Goal: Transaction & Acquisition: Purchase product/service

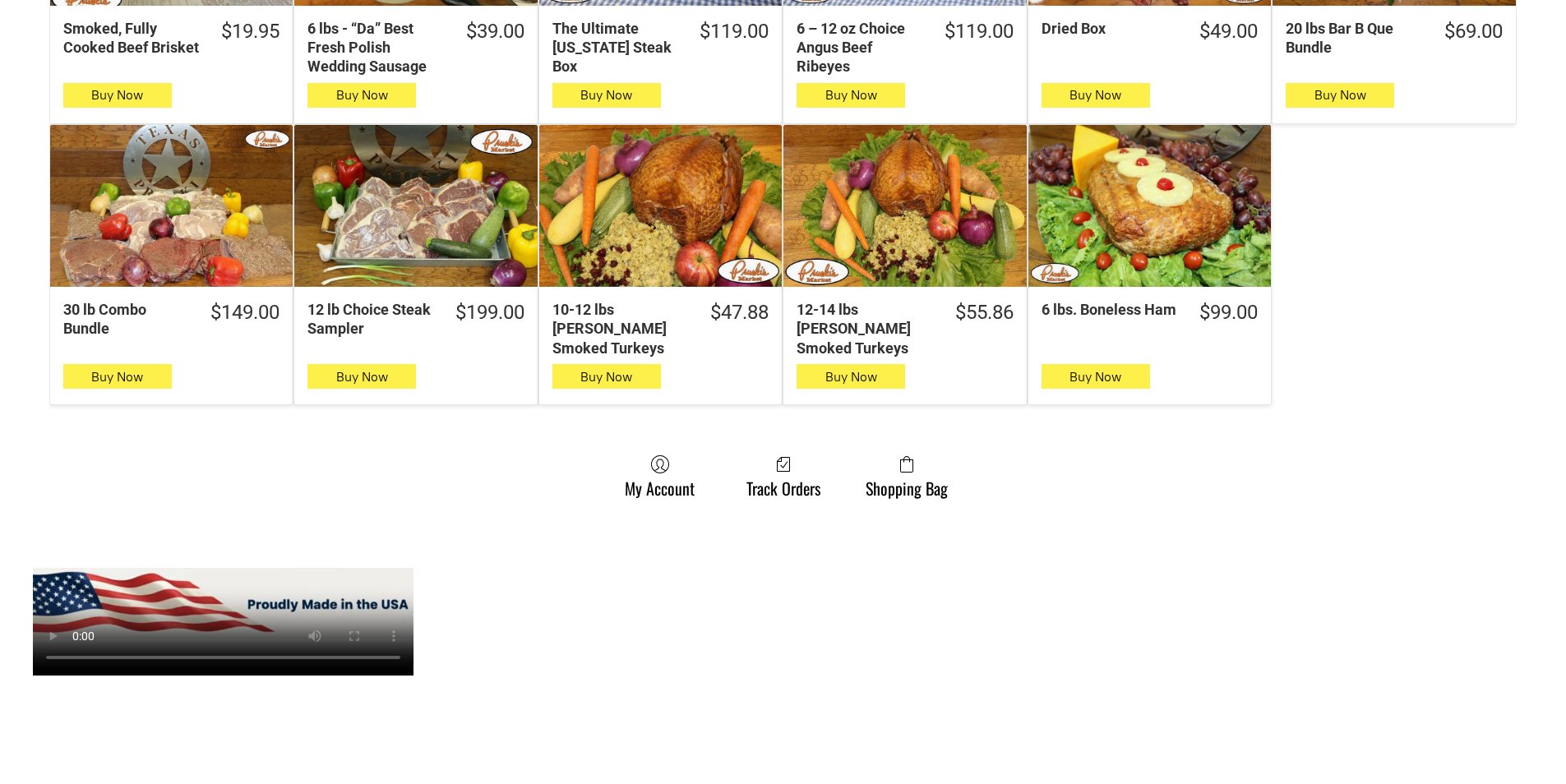
scroll to position [1068, 0]
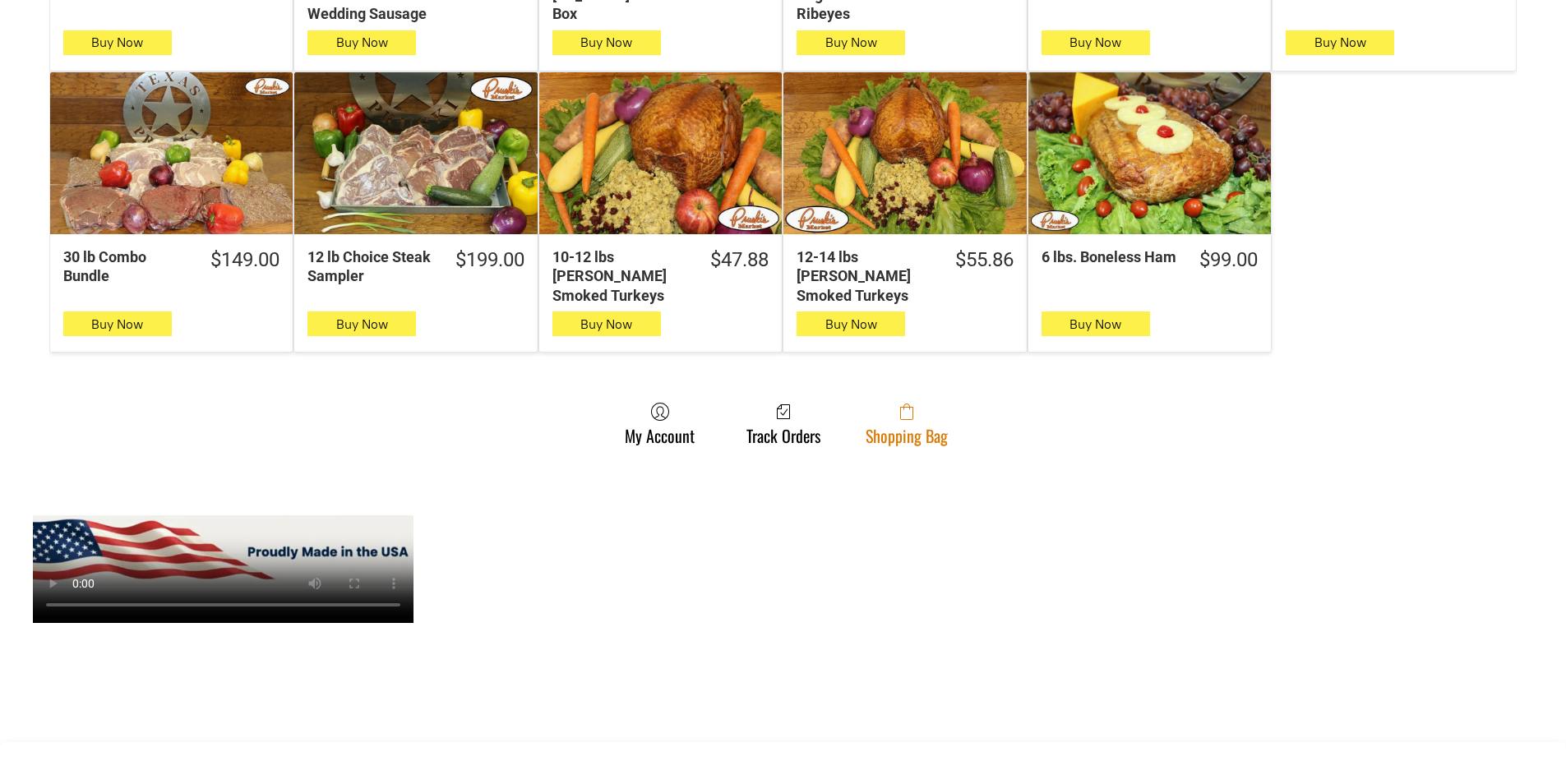
click at [939, 408] on link "Shopping Bag" at bounding box center [907, 423] width 99 height 44
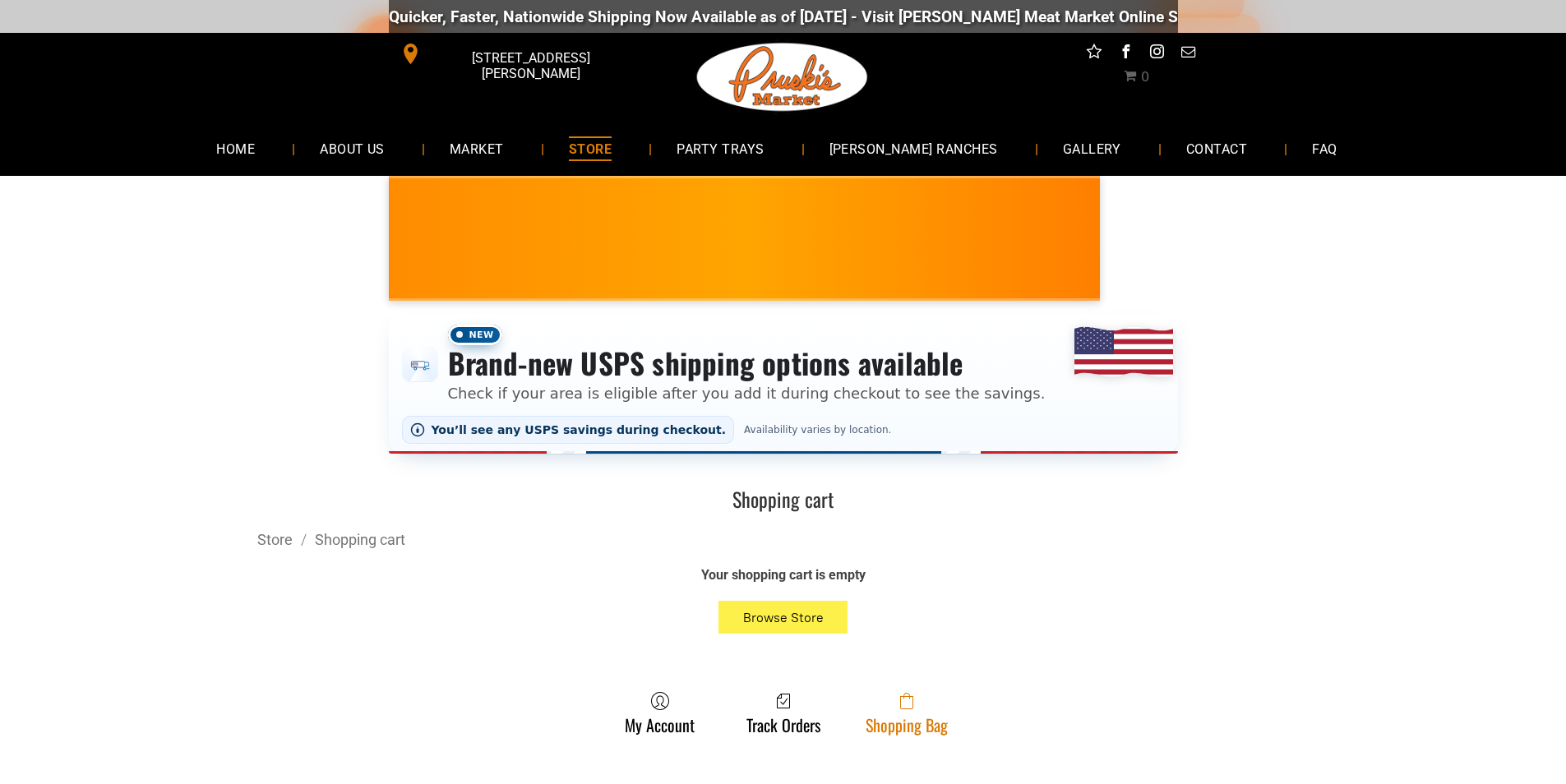
click at [926, 732] on link "Shopping Bag" at bounding box center [907, 712] width 99 height 44
click at [938, 710] on span at bounding box center [907, 701] width 83 height 19
click at [900, 709] on icon at bounding box center [907, 701] width 14 height 16
